Goal: Go to known website: Access a specific website the user already knows

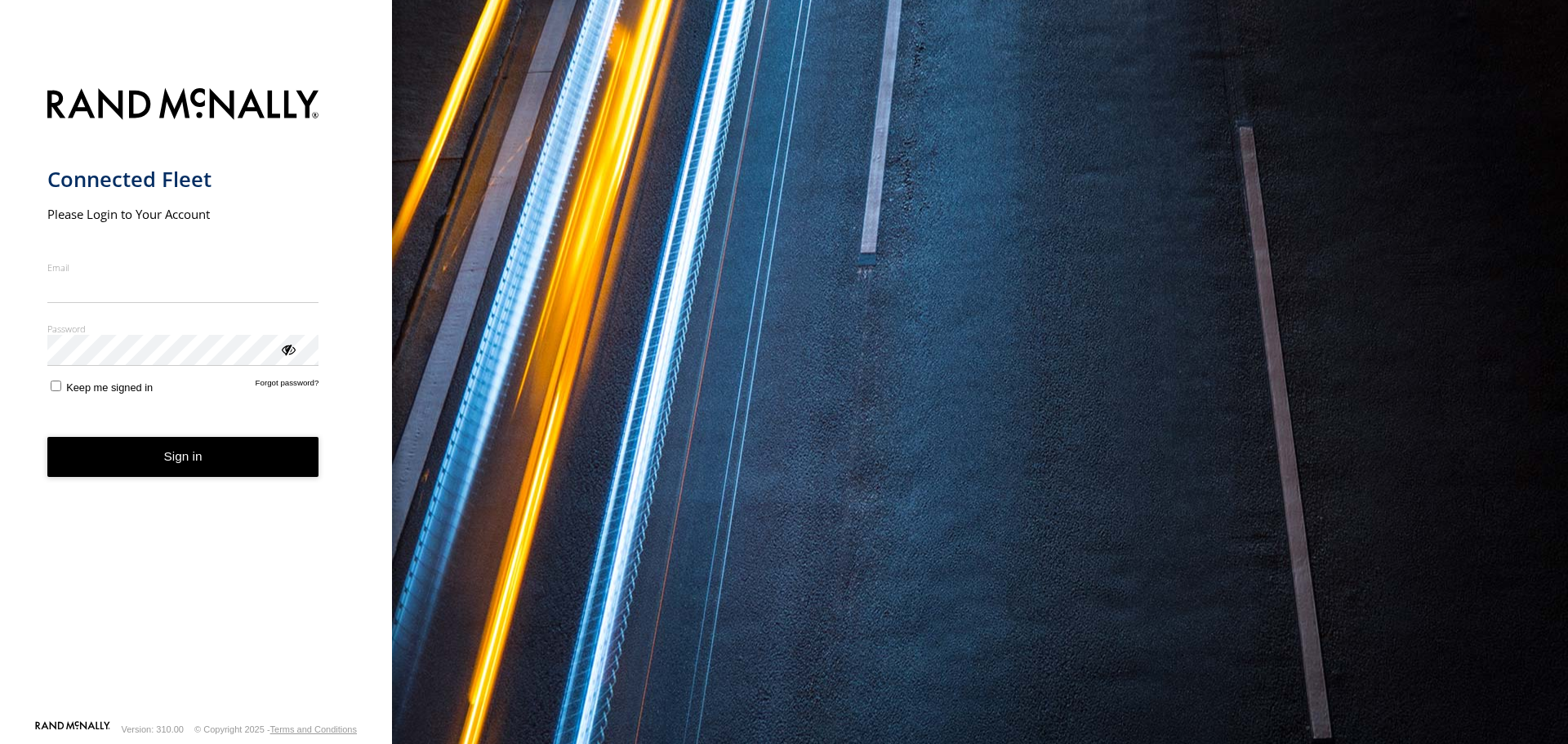
type input "**********"
click at [60, 400] on form "**********" at bounding box center [196, 398] width 298 height 641
click at [161, 447] on button "Sign in" at bounding box center [183, 457] width 272 height 40
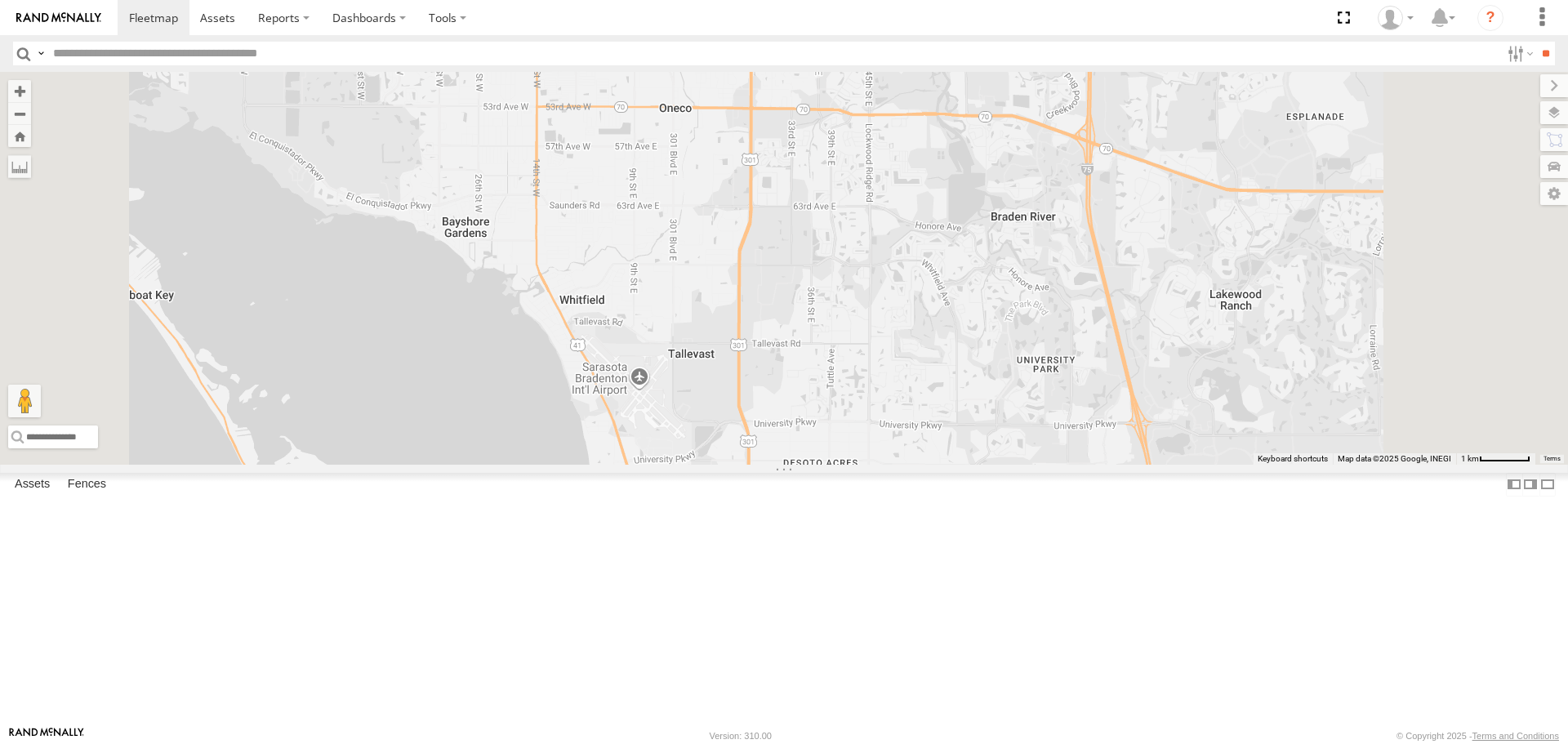
click at [713, 520] on div "4" at bounding box center [697, 503] width 32 height 32
